Goal: Task Accomplishment & Management: Complete application form

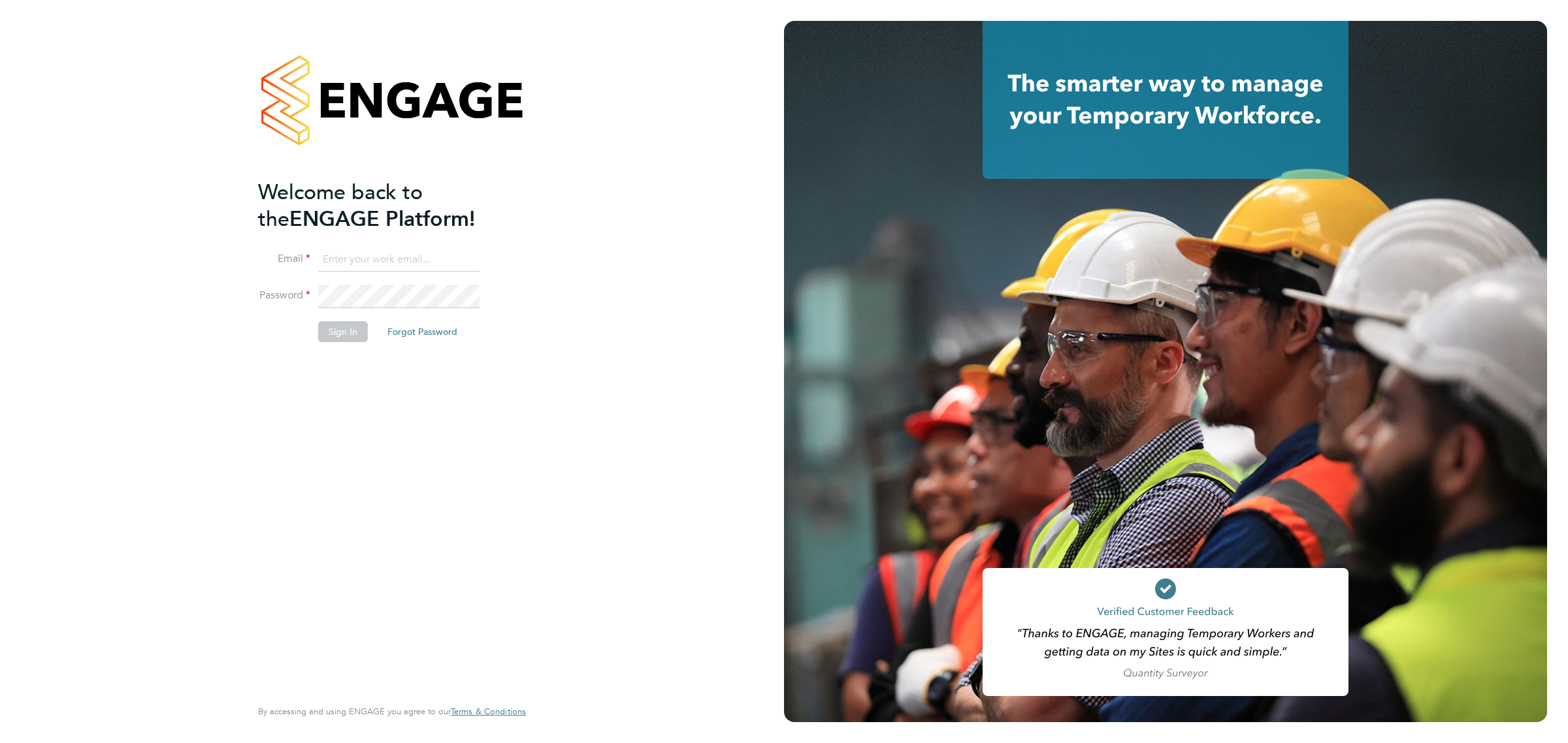
type input "vicki@bluewaterwales.com"
click at [348, 326] on button "Sign In" at bounding box center [343, 332] width 50 height 21
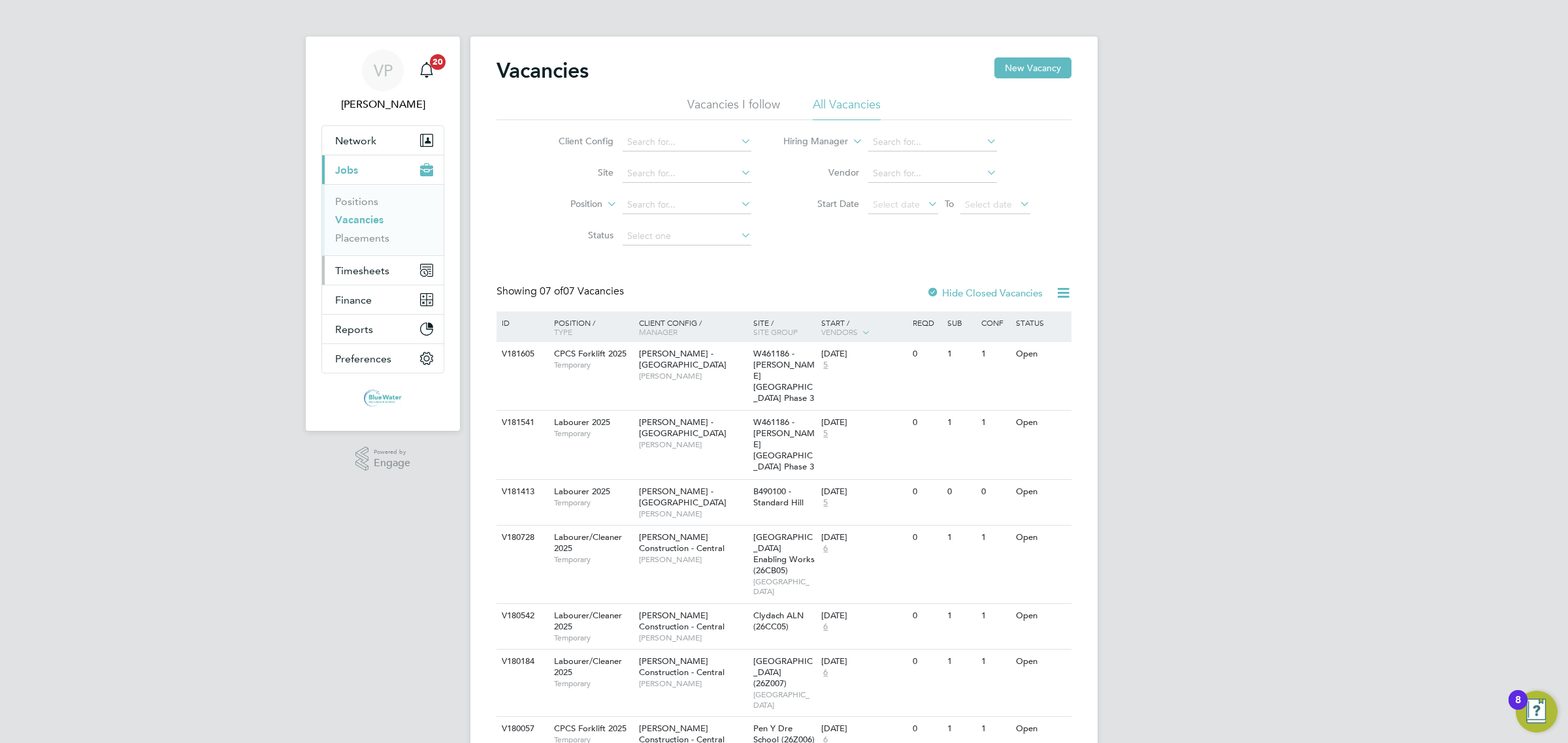
click at [359, 269] on span "Timesheets" at bounding box center [362, 270] width 55 height 12
click at [358, 279] on button "Timesheets" at bounding box center [383, 270] width 121 height 28
click at [366, 226] on link "Timesheets" at bounding box center [362, 230] width 55 height 12
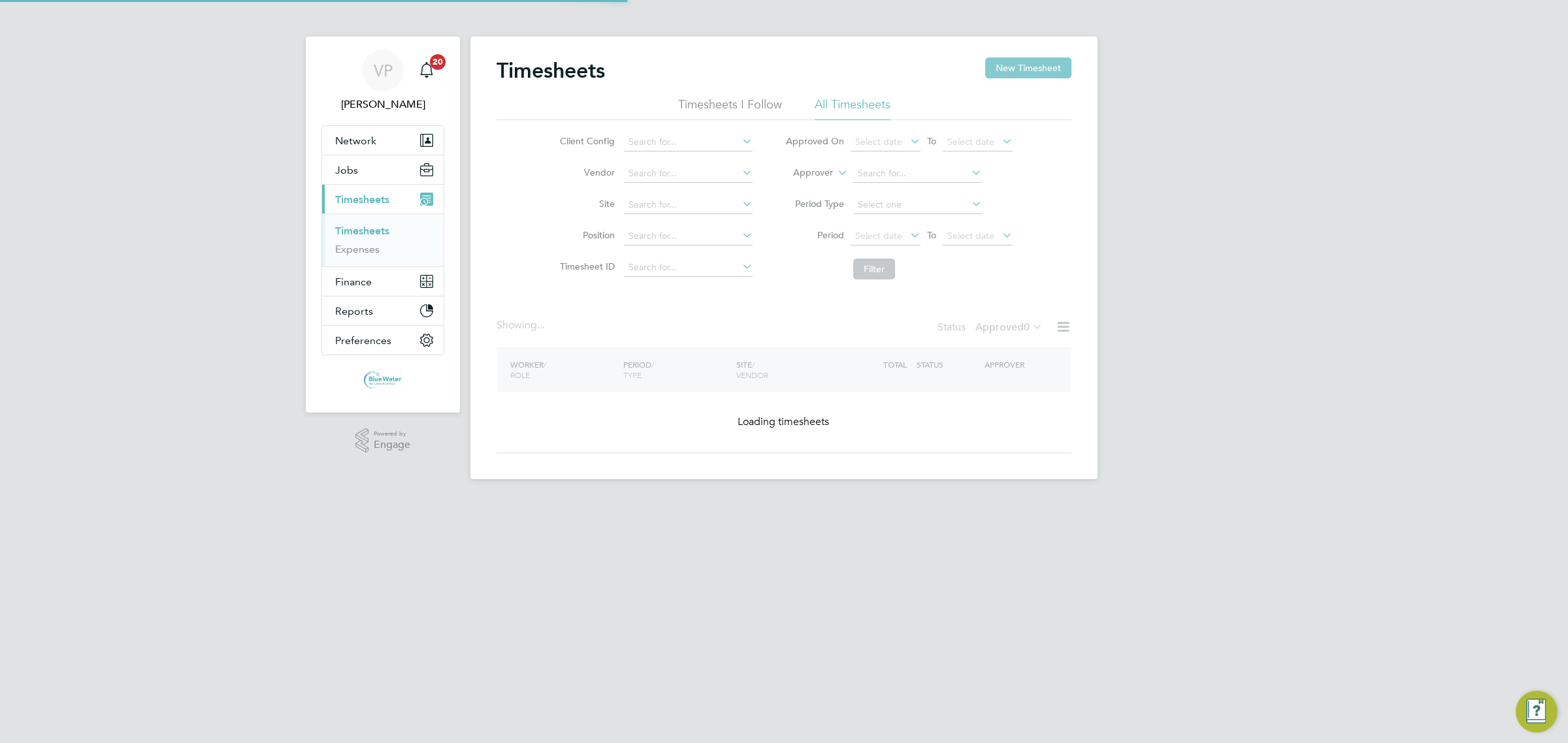
click at [1043, 63] on button "New Timesheet" at bounding box center [1028, 68] width 86 height 21
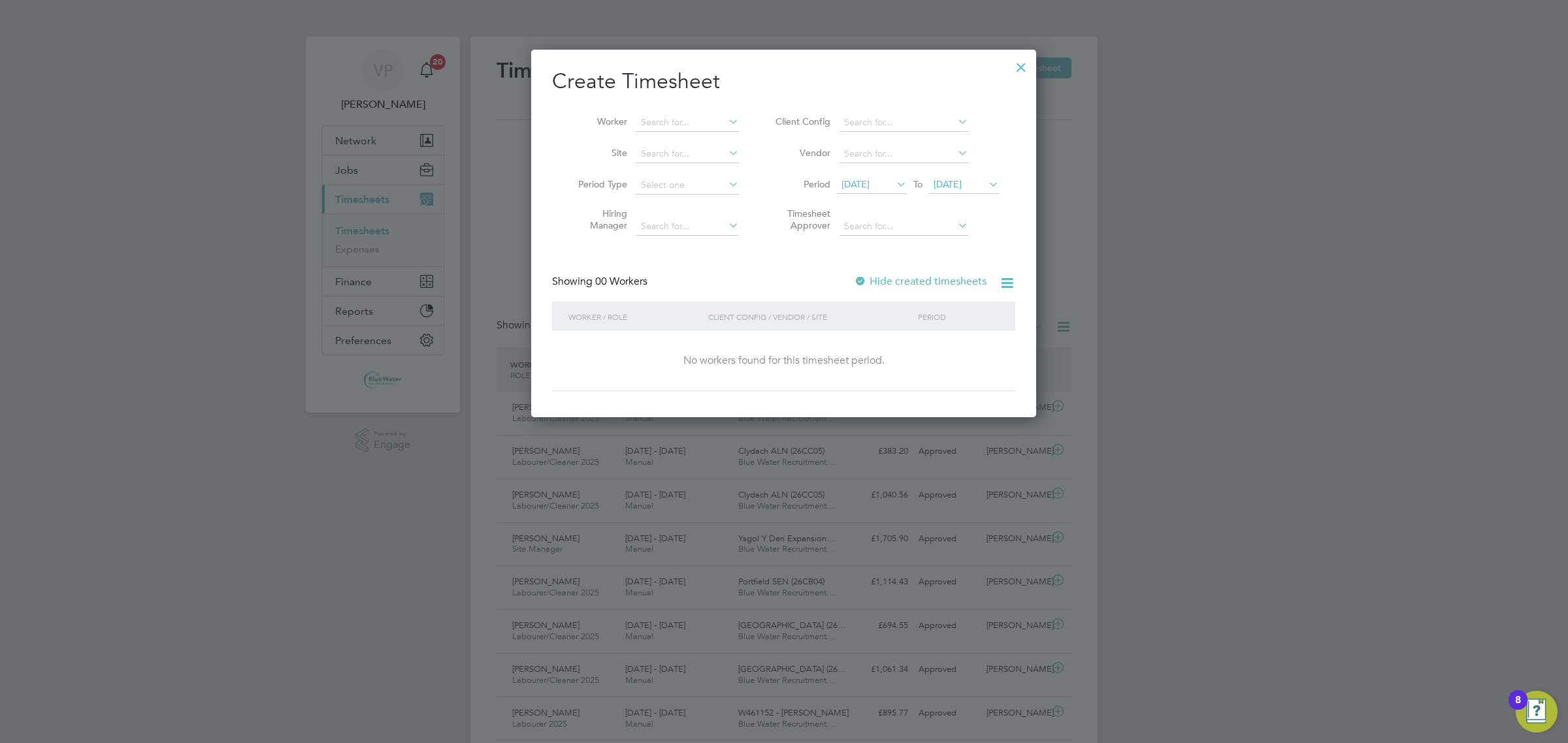
click at [878, 186] on span "[DATE]" at bounding box center [872, 186] width 70 height 18
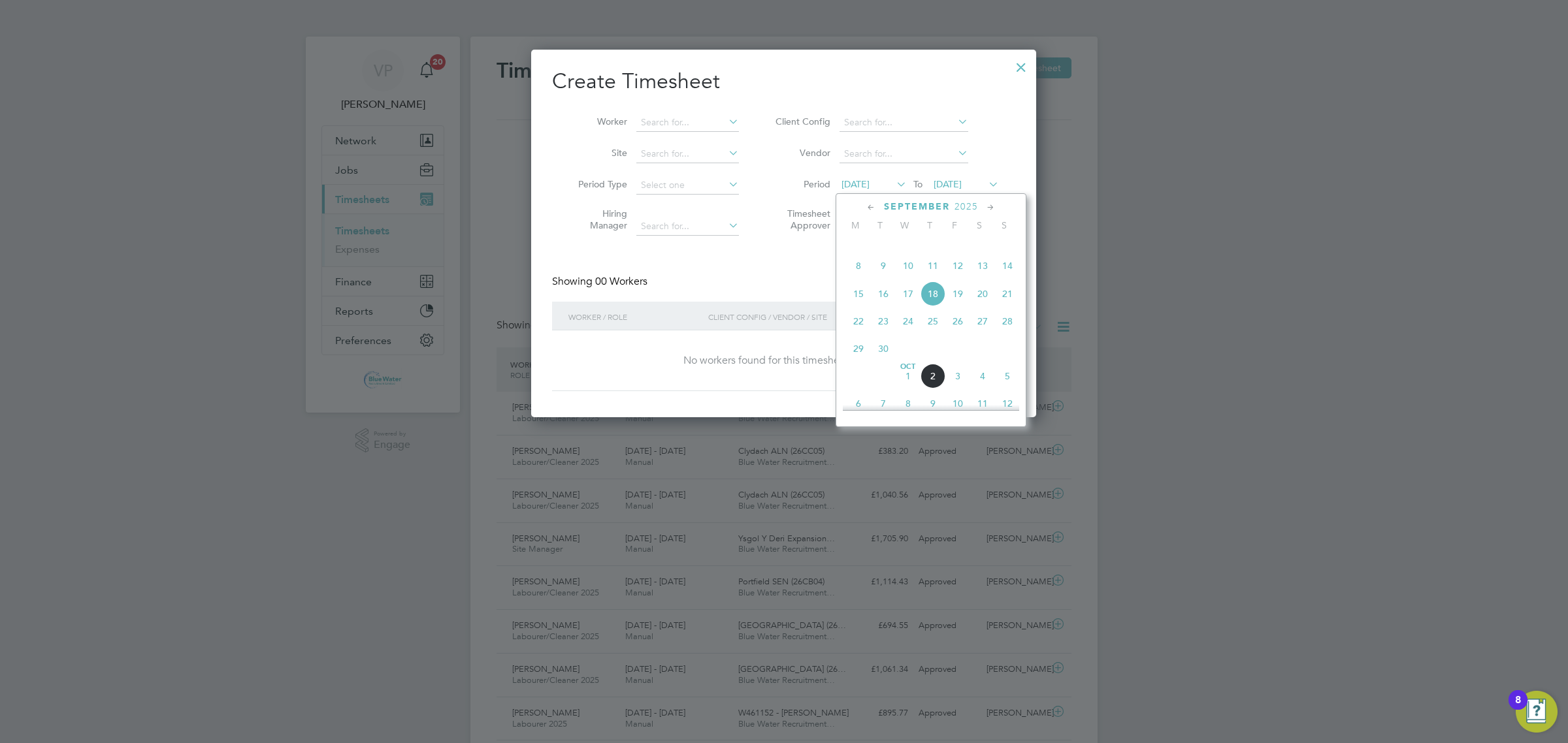
click at [855, 361] on span "29" at bounding box center [858, 348] width 24 height 24
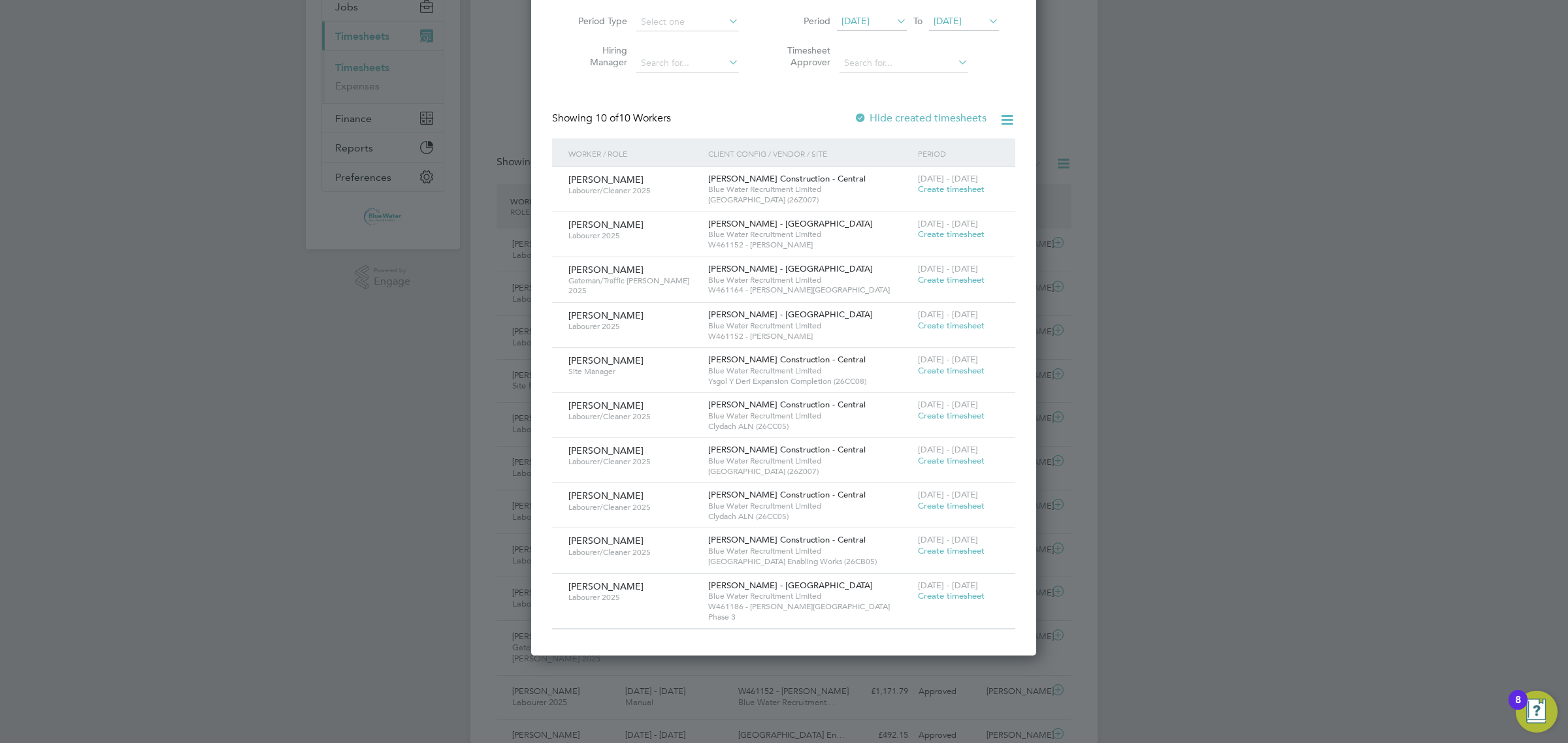
click at [944, 549] on span "Create timesheet" at bounding box center [951, 551] width 67 height 11
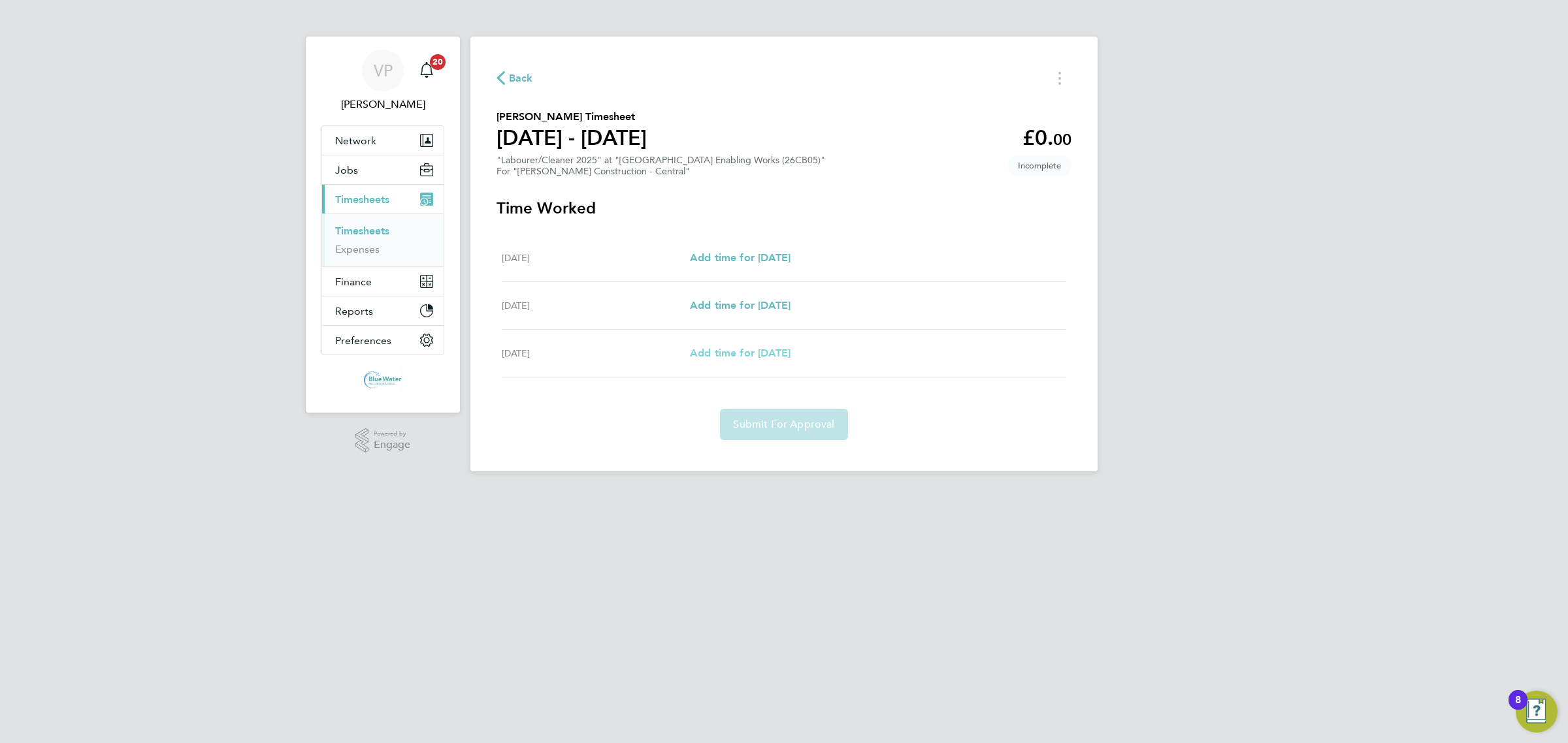
click at [736, 359] on span "Add time for [DATE]" at bounding box center [740, 352] width 101 height 12
select select "30"
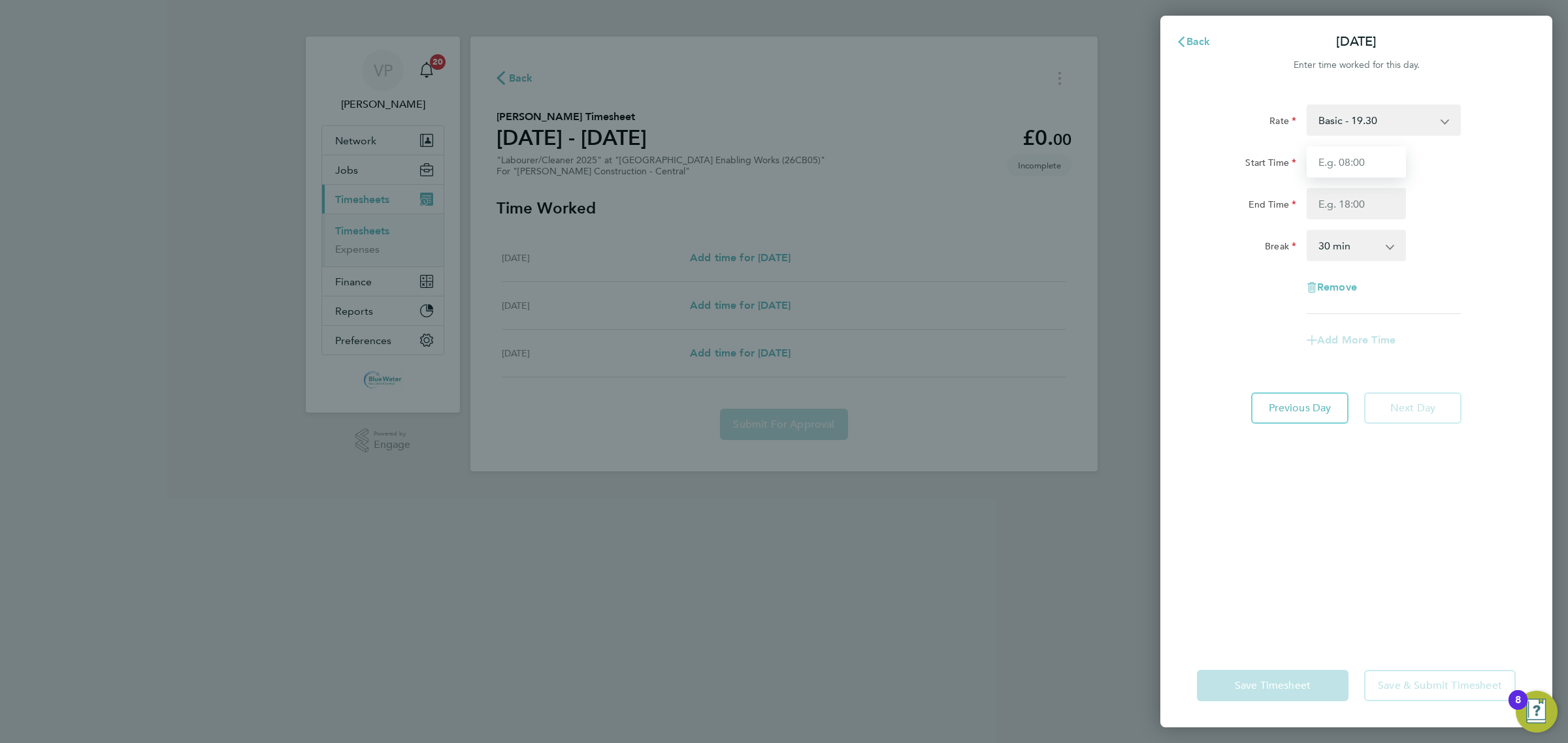
click at [1321, 164] on input "Start Time" at bounding box center [1356, 162] width 99 height 32
type input "08:00"
type input "12:30"
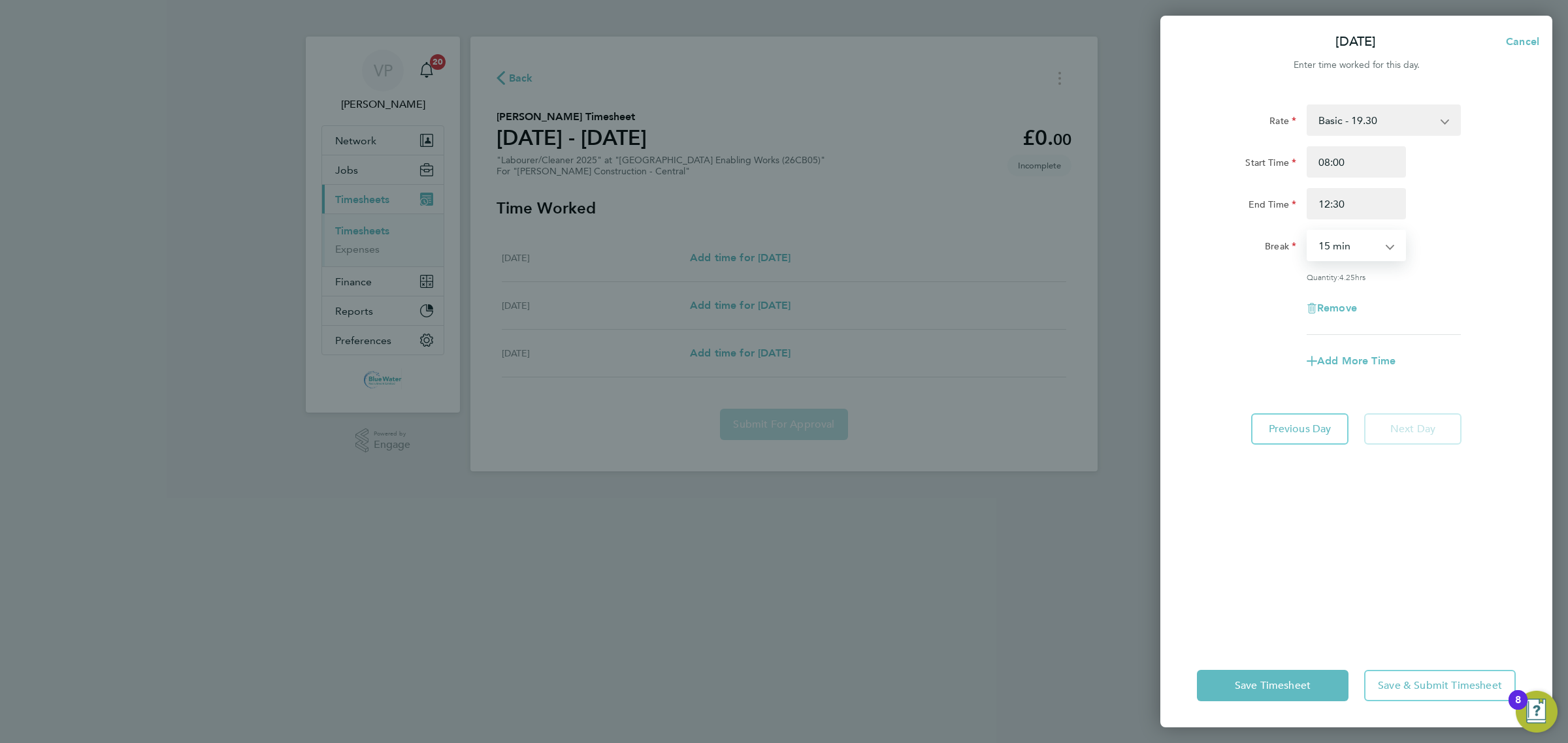
select select "0"
click at [1262, 351] on div "Add More Time" at bounding box center [1356, 361] width 329 height 32
click at [1317, 155] on input "08:00" at bounding box center [1356, 162] width 99 height 32
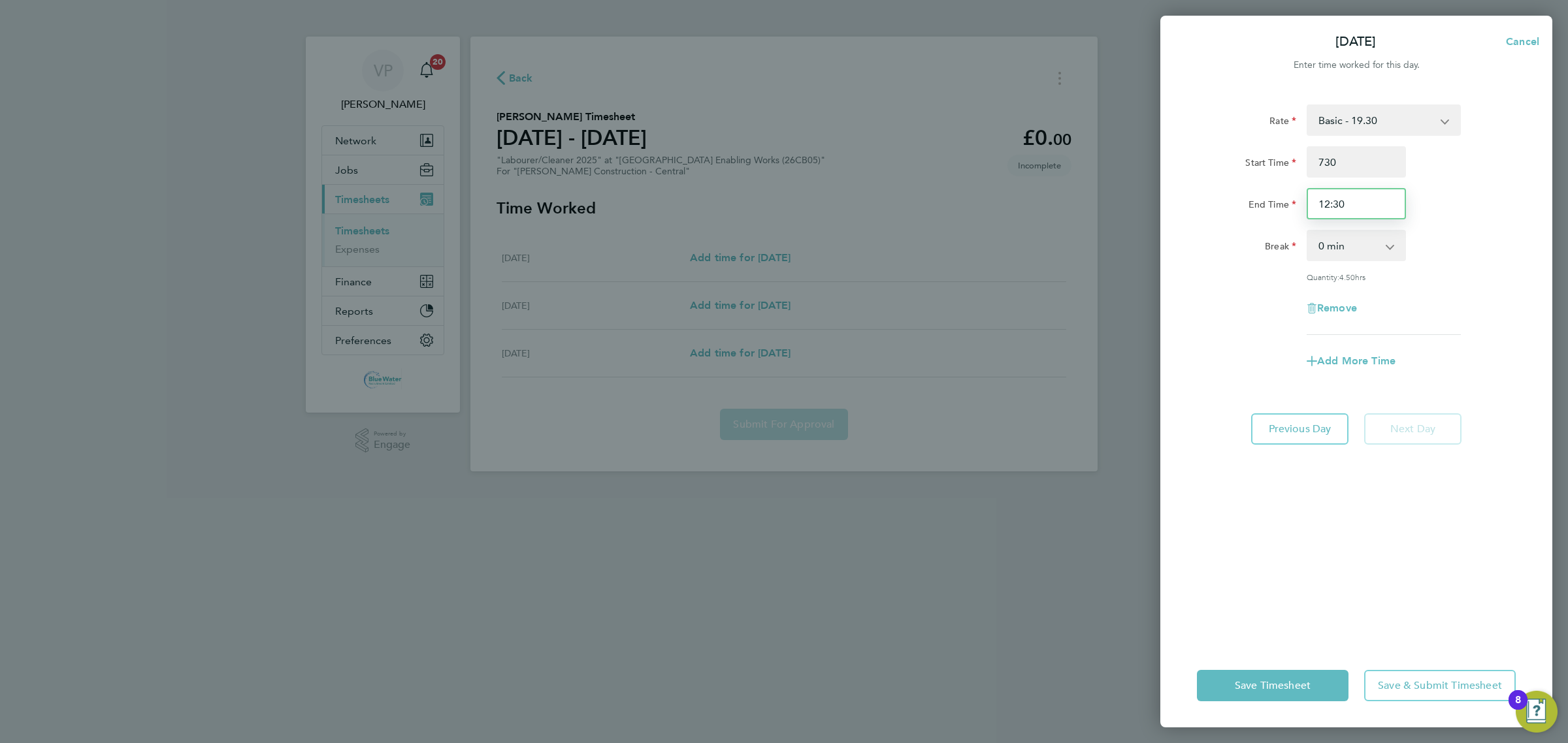
type input "07:30"
type input "12:00"
click at [1276, 469] on div "Rate Basic - 19.30 Start Time 07:30 End Time 12:00 Break 0 min 15 min 30 min 45…" at bounding box center [1356, 366] width 392 height 555
click at [1406, 679] on span "Save & Submit Timesheet" at bounding box center [1439, 685] width 124 height 13
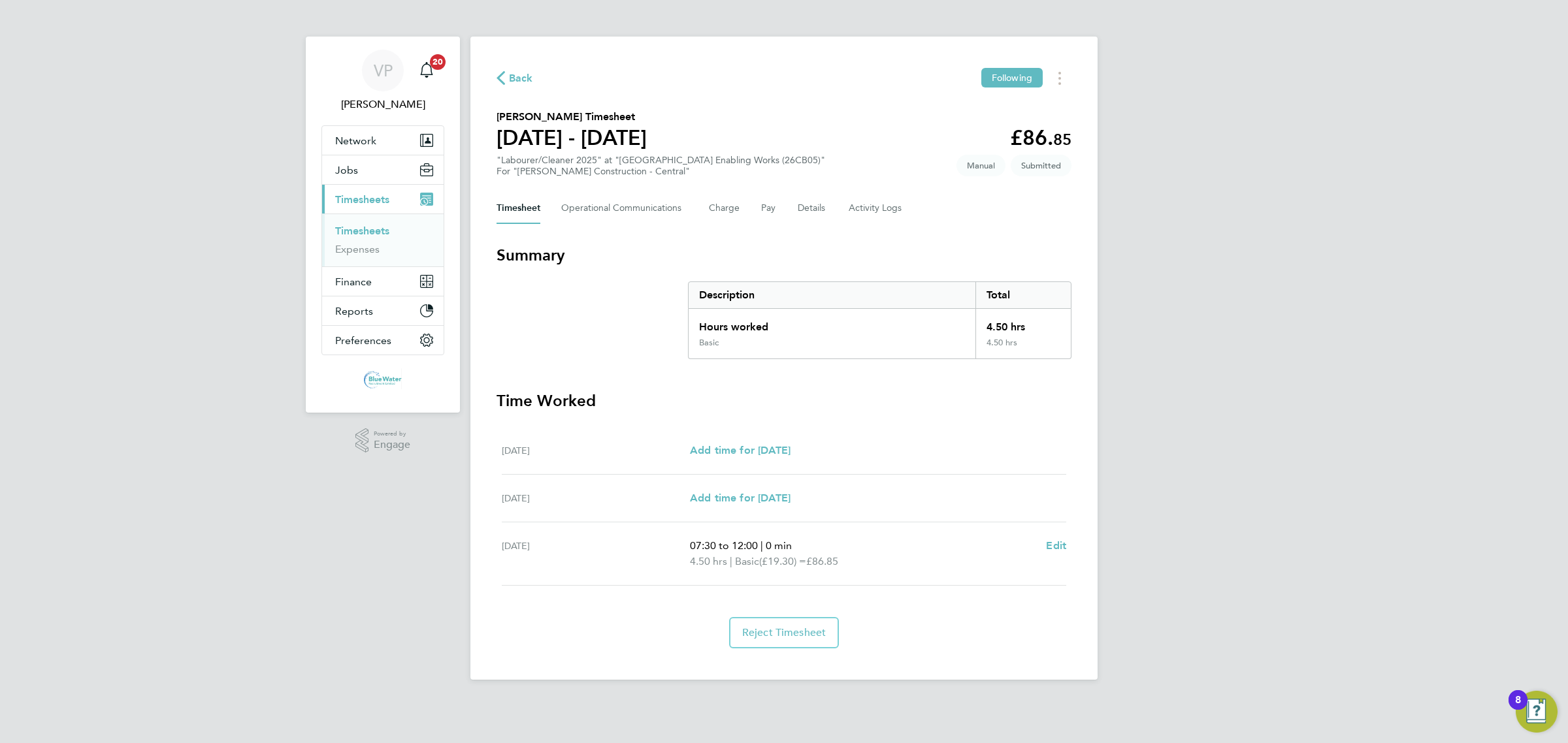
click at [1272, 247] on div "VP [PERSON_NAME] Notifications 20 Applications: Network Team Members Businesses…" at bounding box center [784, 350] width 1568 height 701
click at [1451, 282] on div "VP [PERSON_NAME] Notifications 20 Applications: Network Team Members Businesses…" at bounding box center [784, 350] width 1568 height 701
